Goal: Information Seeking & Learning: Learn about a topic

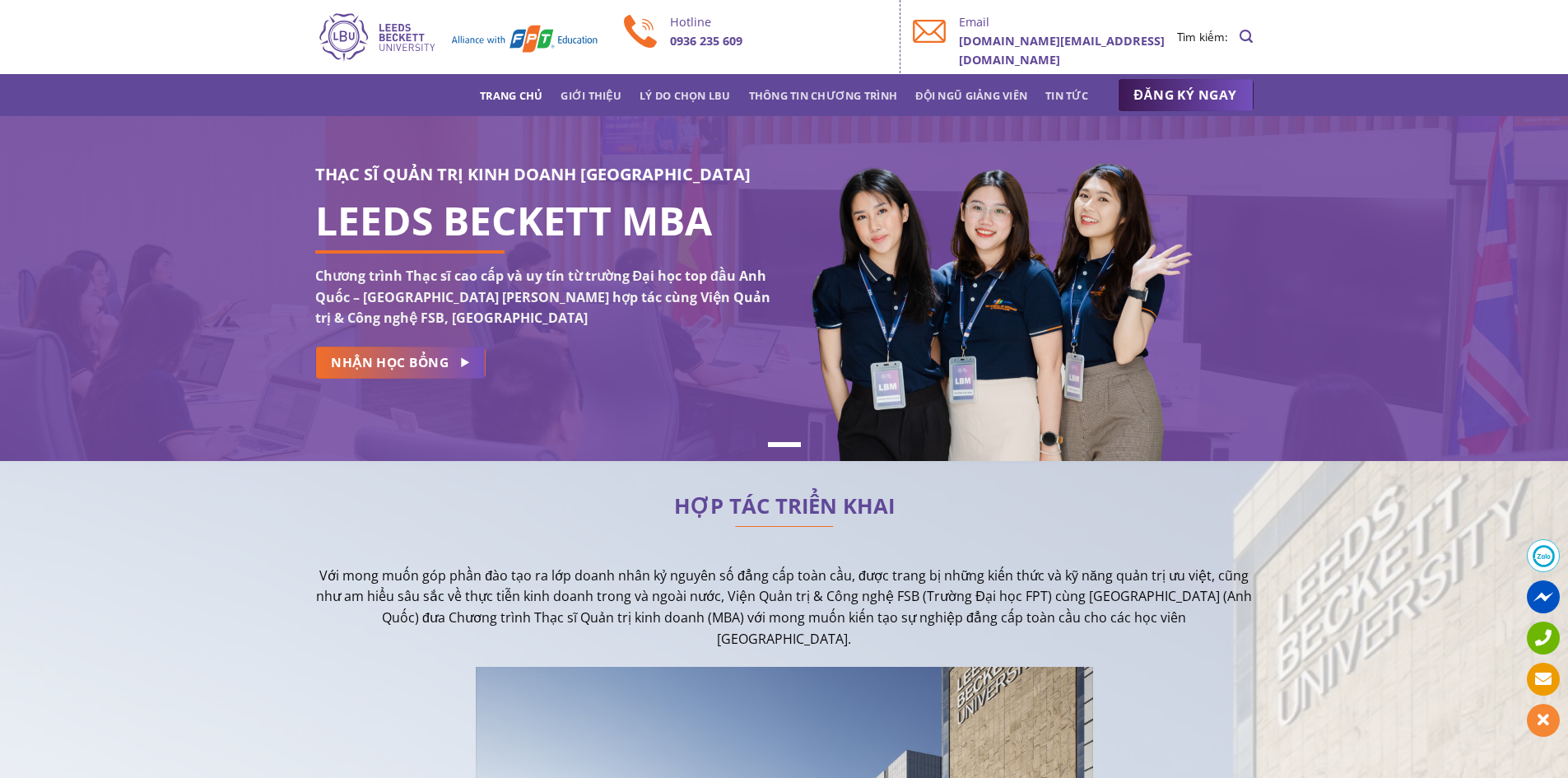
click at [353, 24] on img at bounding box center [457, 37] width 284 height 53
click at [809, 92] on link "Thông tin chương trình" at bounding box center [823, 95] width 149 height 30
click at [599, 98] on link "Giới thiệu" at bounding box center [590, 95] width 61 height 30
click at [859, 90] on link "Thông tin chương trình" at bounding box center [823, 95] width 149 height 30
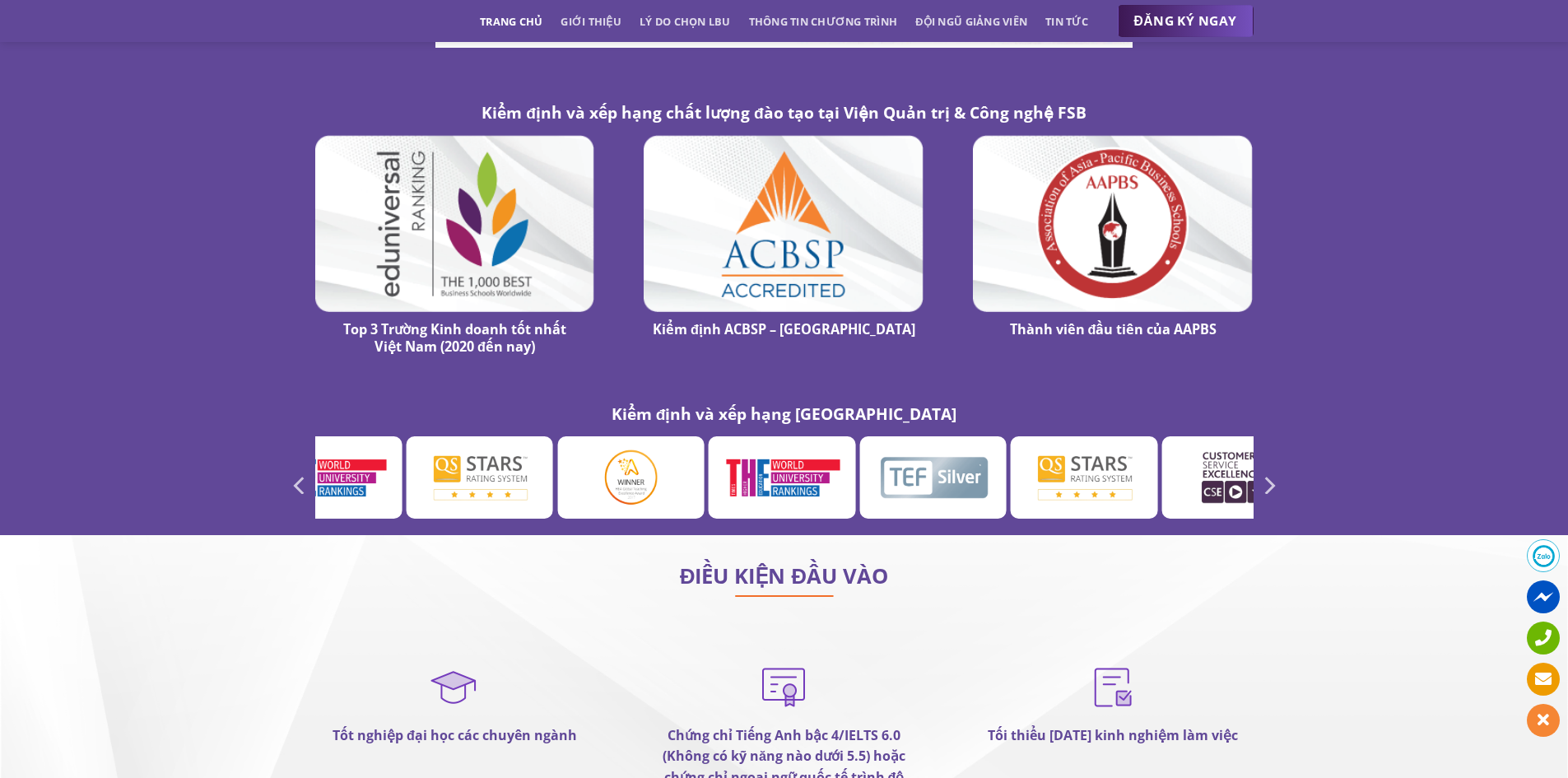
scroll to position [9257, 0]
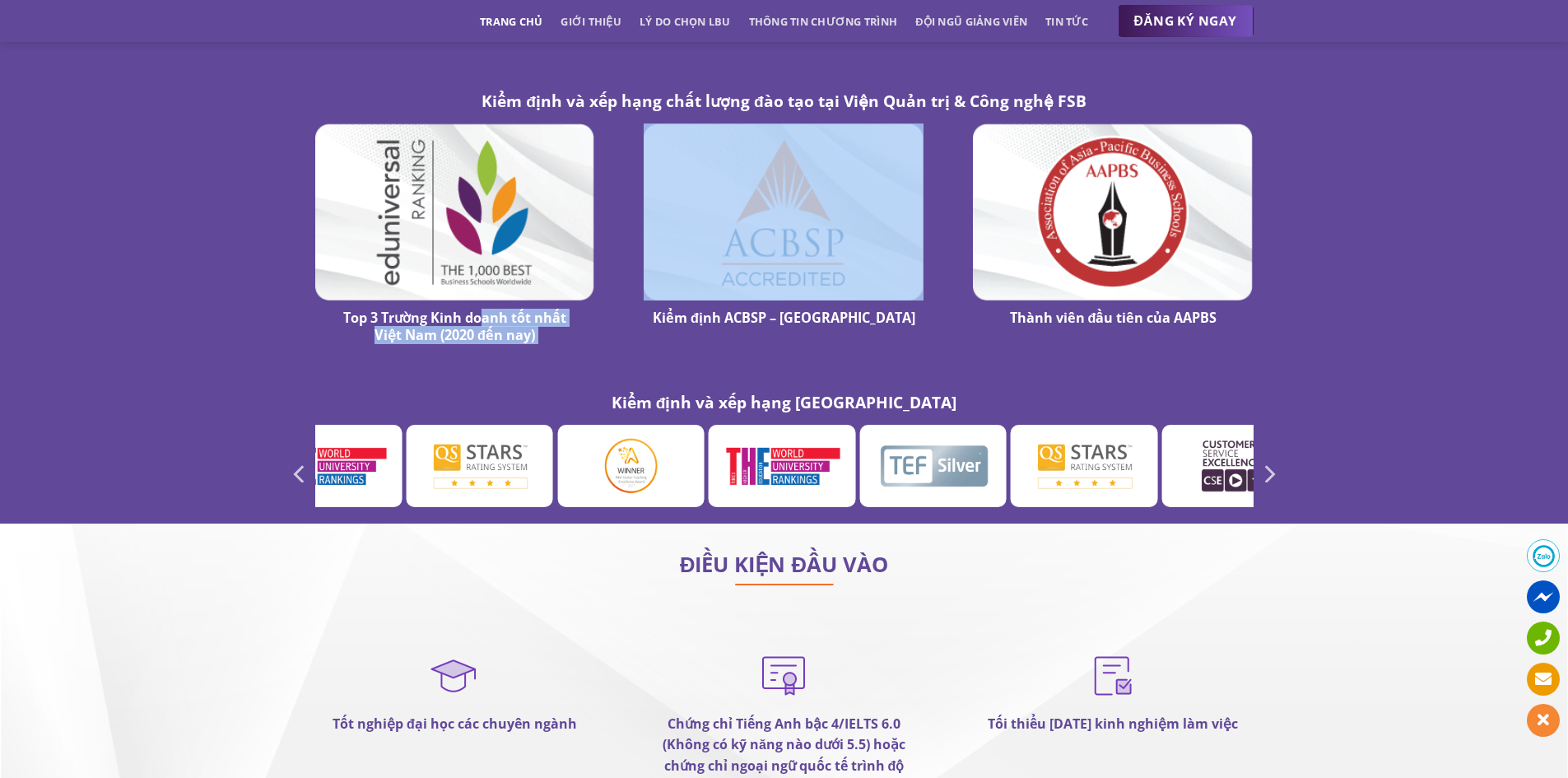
drag, startPoint x: 488, startPoint y: 251, endPoint x: 622, endPoint y: 289, distance: 139.3
click at [622, 289] on div "Top 3 Trường Kinh doanh tốt nhất Việt Nam (2020 đến nay) Kiểm định ACBSP – Hoa …" at bounding box center [785, 242] width 988 height 238
click at [635, 276] on div "Kiểm định ACBSP – [GEOGRAPHIC_DATA]" at bounding box center [783, 242] width 329 height 238
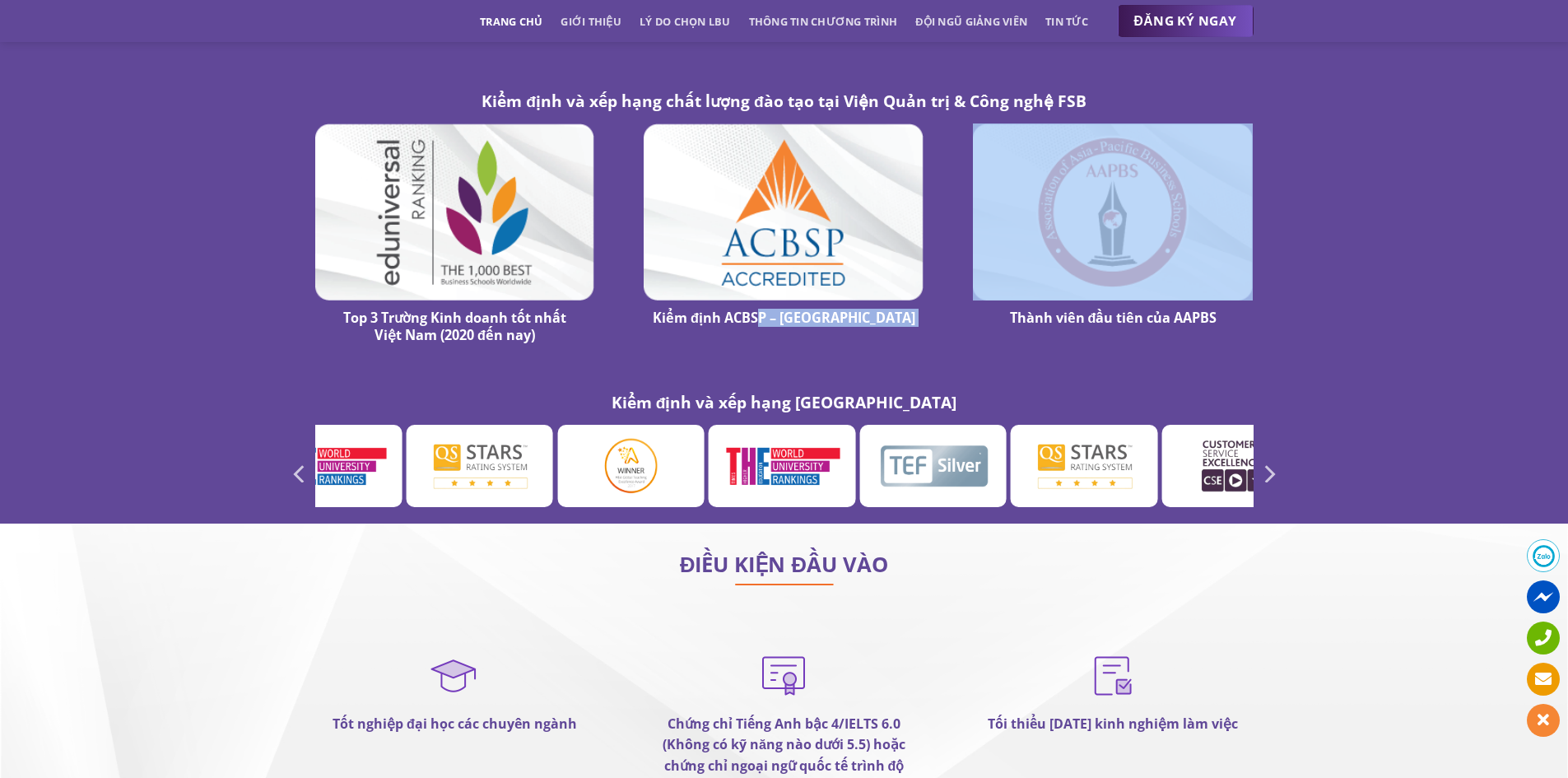
drag, startPoint x: 801, startPoint y: 248, endPoint x: 973, endPoint y: 268, distance: 173.2
click at [973, 268] on div "Top 3 Trường Kinh doanh tốt nhất Việt Nam (2020 đến nay) Kiểm định ACBSP – Hoa …" at bounding box center [785, 242] width 988 height 238
click at [973, 300] on div "Thành viên đầu tiên của AAPBS" at bounding box center [1113, 323] width 280 height 45
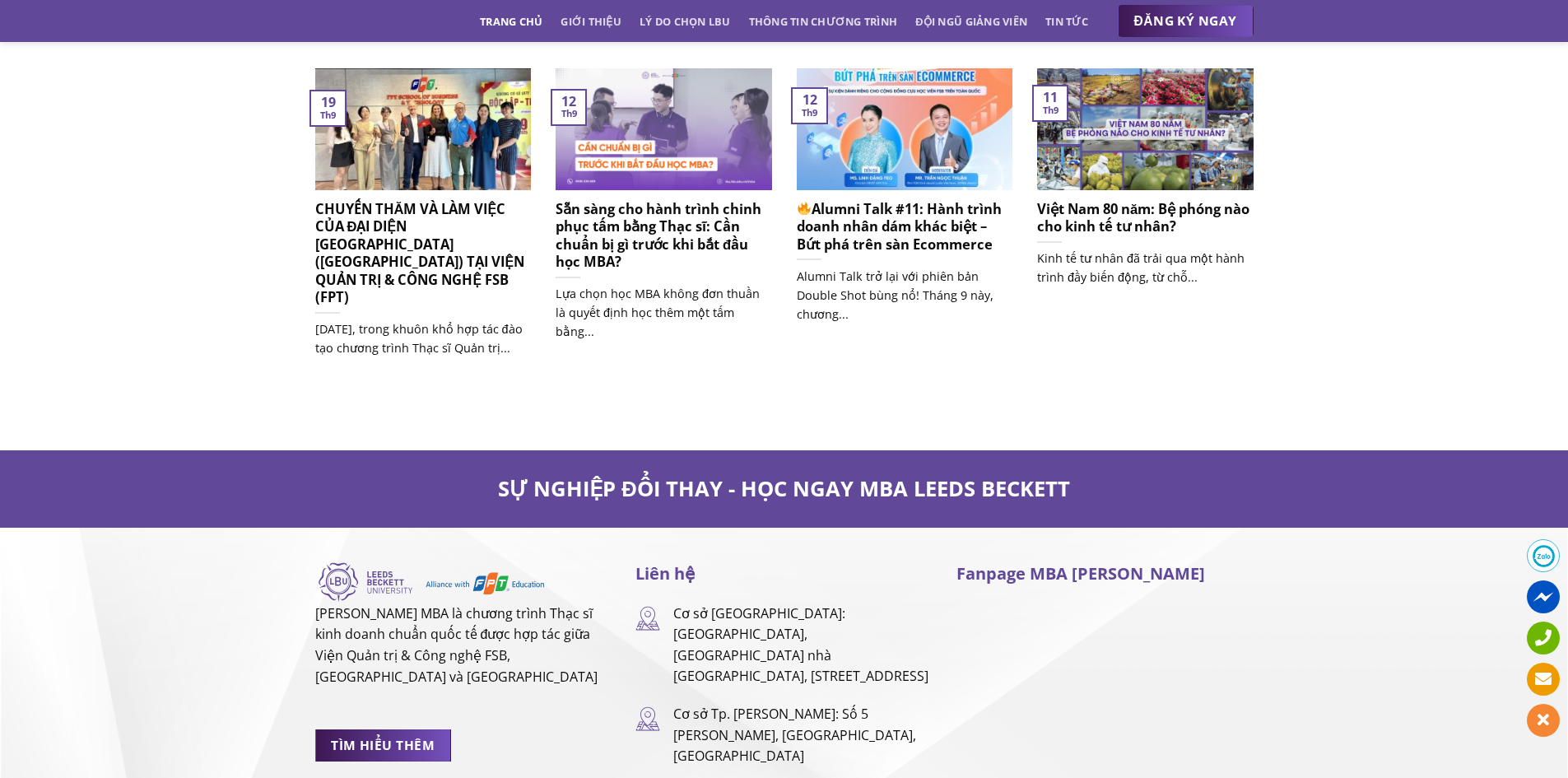
scroll to position [10740, 0]
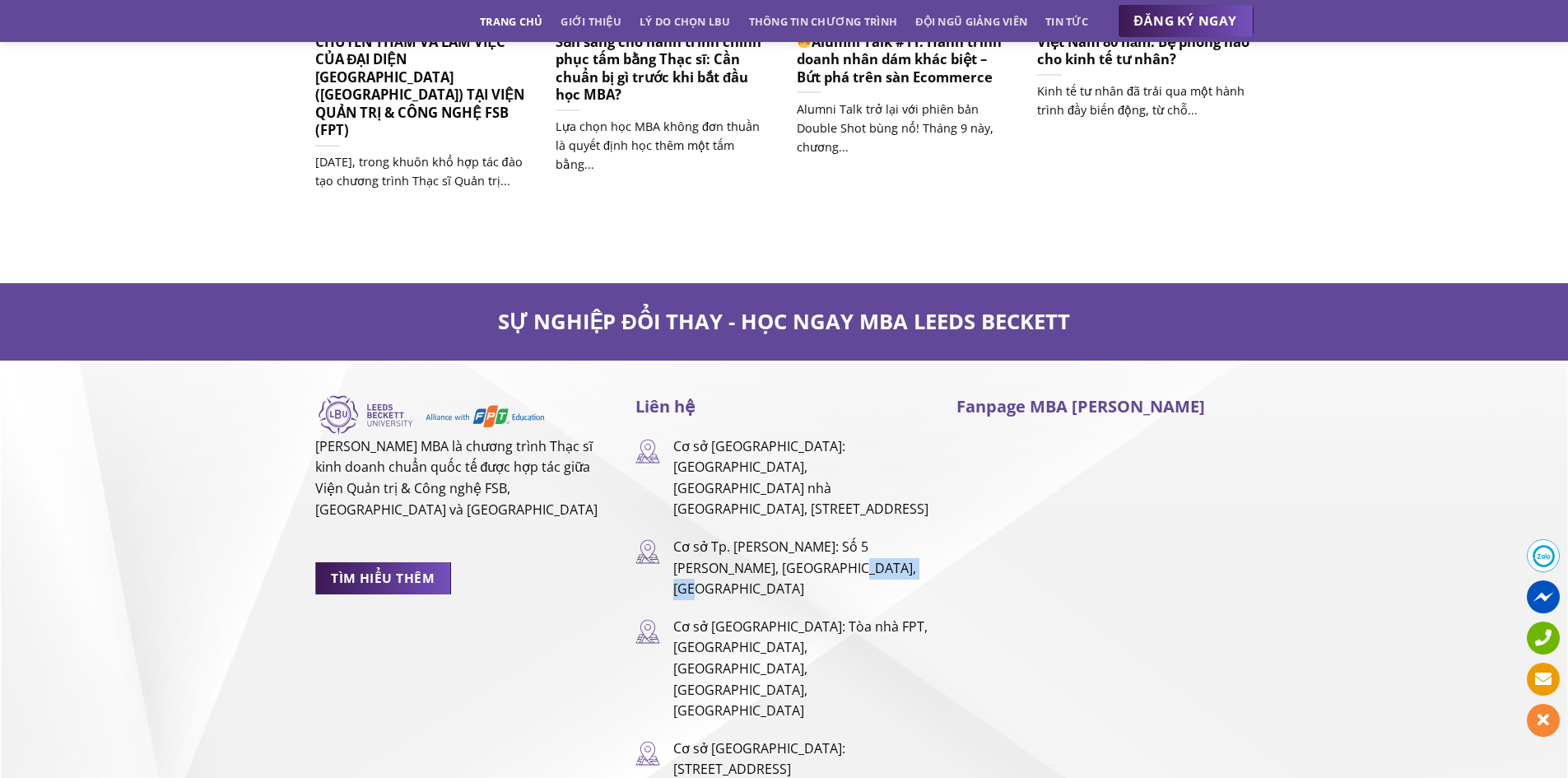
drag, startPoint x: 791, startPoint y: 481, endPoint x: 865, endPoint y: 486, distance: 74.2
click at [865, 537] on p "Cơ sở Tp. [PERSON_NAME]: Số 5 [PERSON_NAME], [GEOGRAPHIC_DATA], [GEOGRAPHIC_DAT…" at bounding box center [802, 569] width 258 height 63
drag, startPoint x: 821, startPoint y: 465, endPoint x: 853, endPoint y: 498, distance: 46.0
click at [853, 537] on p "Cơ sở Tp. [PERSON_NAME]: Số 5 [PERSON_NAME], [GEOGRAPHIC_DATA], [GEOGRAPHIC_DAT…" at bounding box center [802, 569] width 258 height 63
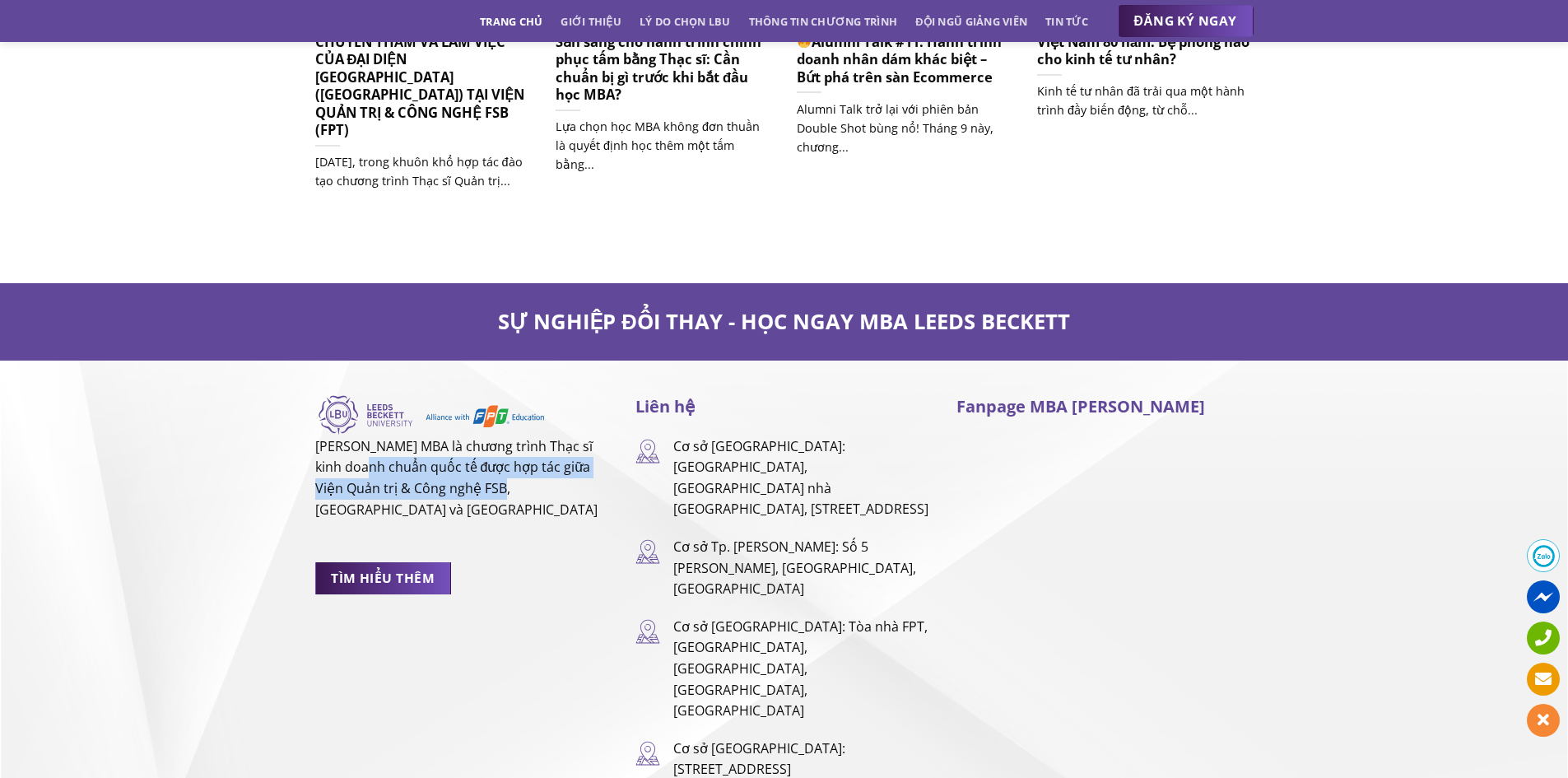
drag, startPoint x: 365, startPoint y: 410, endPoint x: 502, endPoint y: 423, distance: 137.6
click at [502, 436] on p "[PERSON_NAME] MBA là chương trình Thạc sĩ kinh doanh chuẩn quốc tế được hợp tác…" at bounding box center [463, 478] width 296 height 84
click at [838, 20] on link "Thông tin chương trình" at bounding box center [823, 21] width 149 height 30
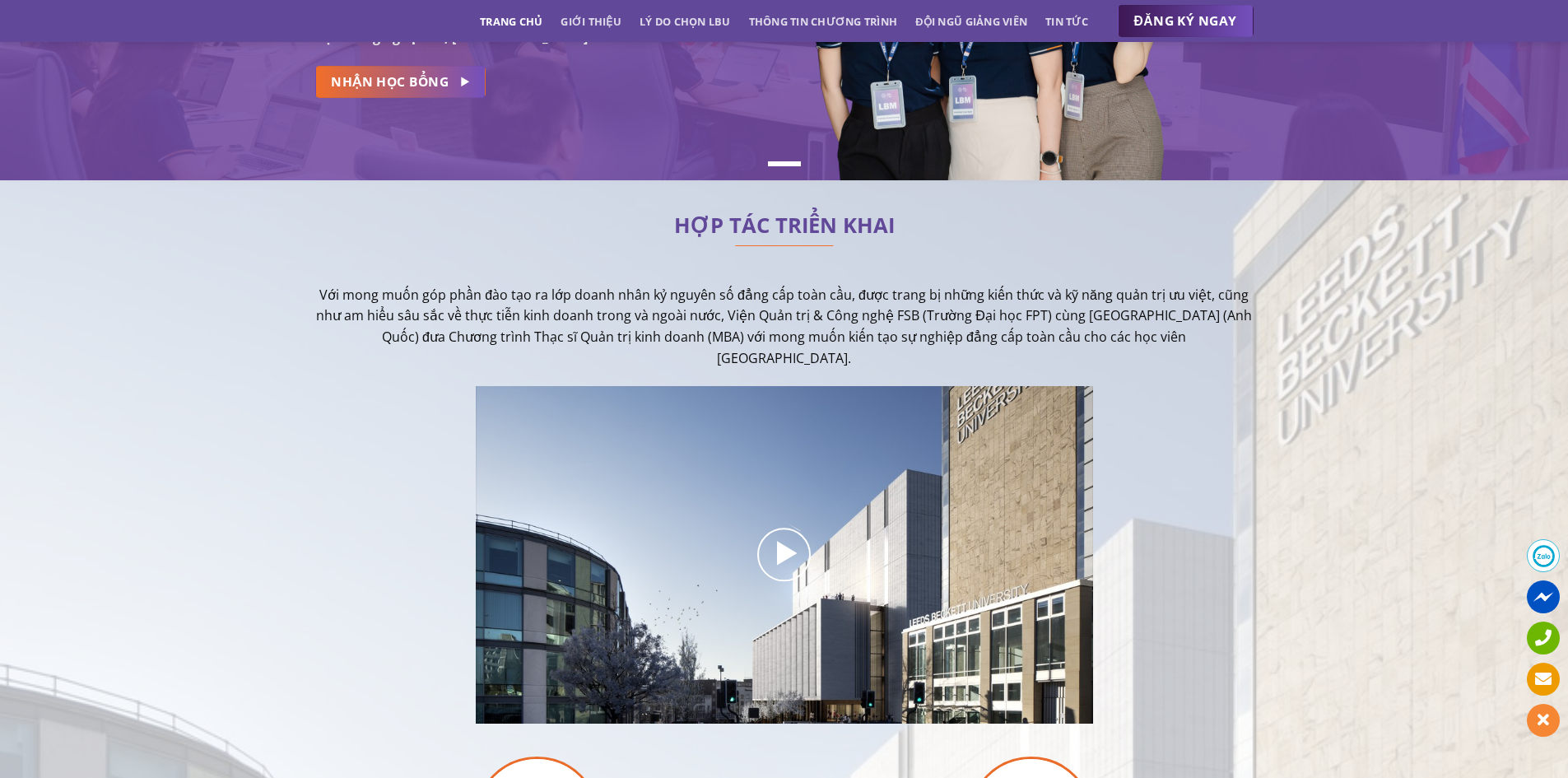
scroll to position [0, 0]
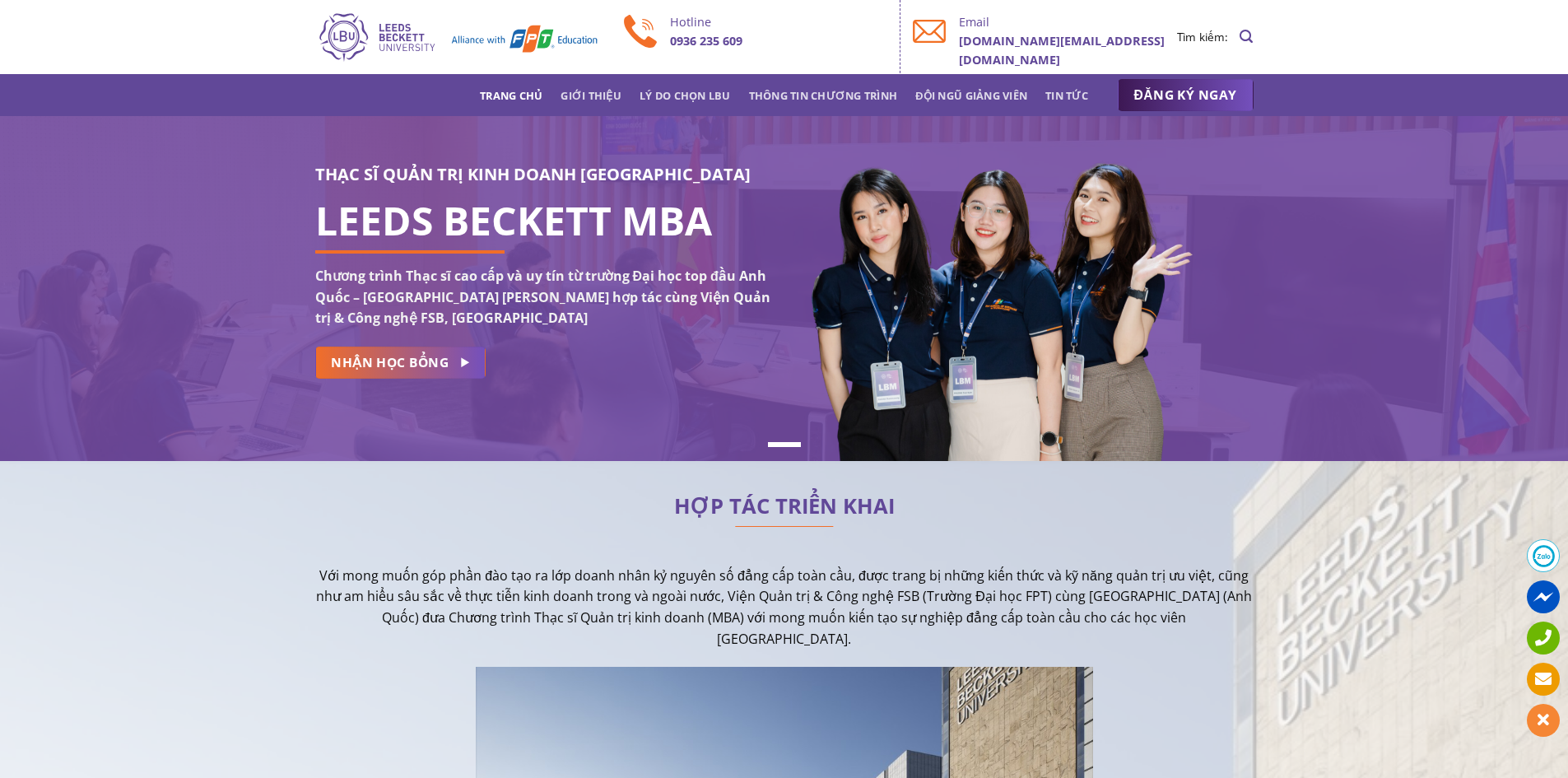
click at [399, 33] on img at bounding box center [457, 37] width 284 height 53
